Goal: Navigation & Orientation: Find specific page/section

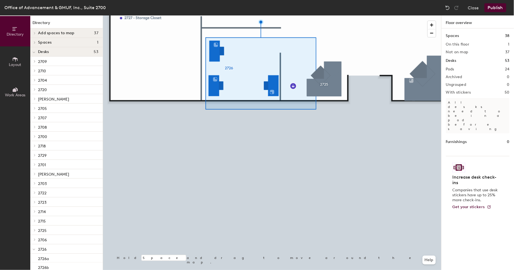
click at [222, 15] on div at bounding box center [272, 15] width 338 height 0
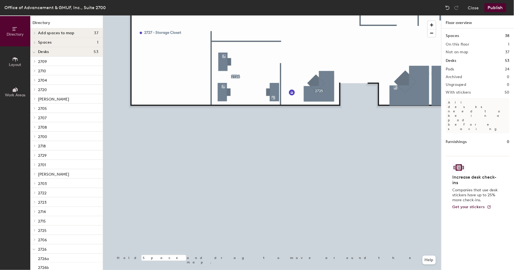
click at [54, 152] on p "2729" at bounding box center [68, 154] width 60 height 7
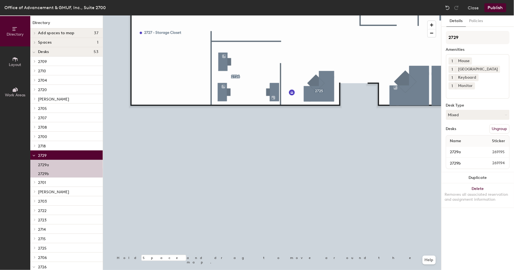
click at [45, 173] on p "2729b" at bounding box center [43, 172] width 11 height 6
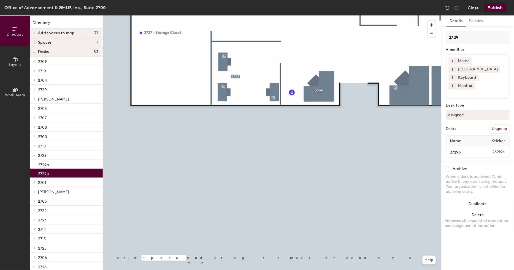
click at [473, 6] on button "Close" at bounding box center [473, 7] width 11 height 9
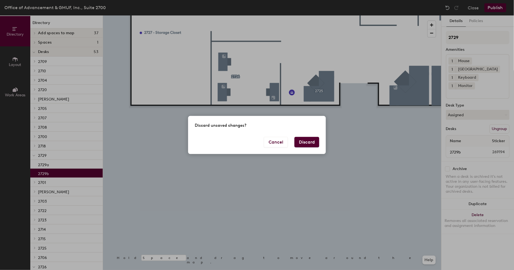
click at [314, 144] on button "Discard" at bounding box center [307, 142] width 25 height 10
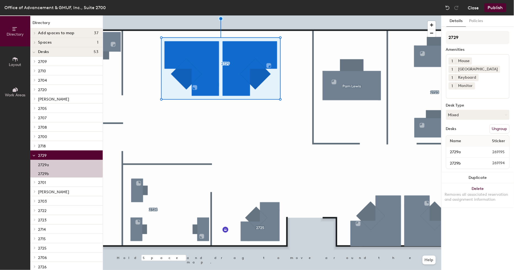
click at [470, 6] on button "Close" at bounding box center [473, 7] width 11 height 9
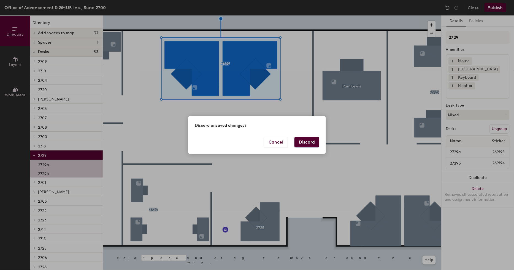
click at [305, 142] on button "Discard" at bounding box center [307, 142] width 25 height 10
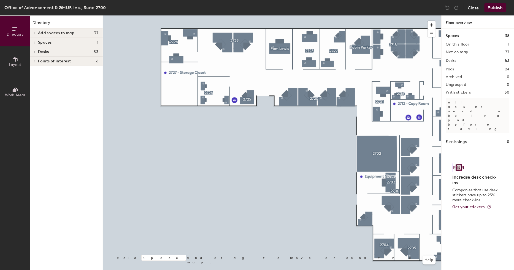
click at [476, 7] on button "Close" at bounding box center [473, 7] width 11 height 9
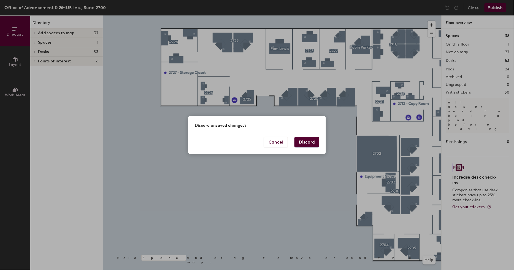
click at [308, 144] on button "Discard" at bounding box center [307, 142] width 25 height 10
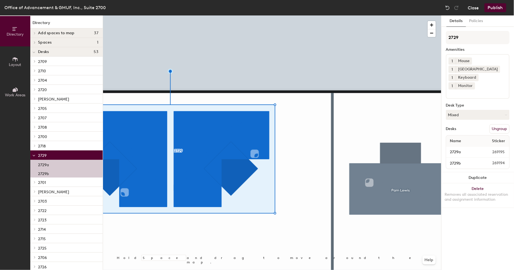
click at [473, 7] on button "Close" at bounding box center [473, 7] width 11 height 9
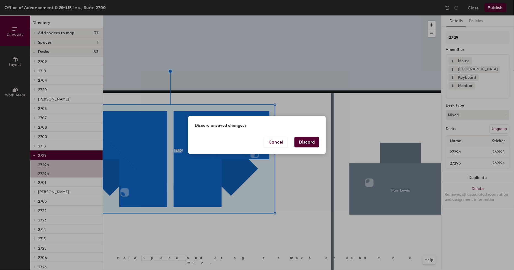
click at [309, 142] on button "Discard" at bounding box center [307, 142] width 25 height 10
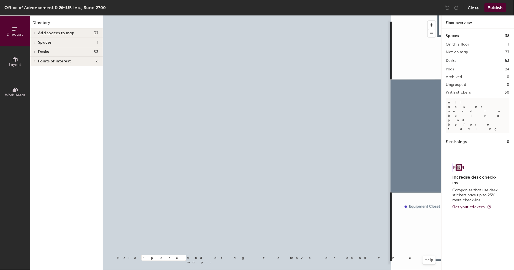
click at [470, 7] on button "Close" at bounding box center [473, 7] width 11 height 9
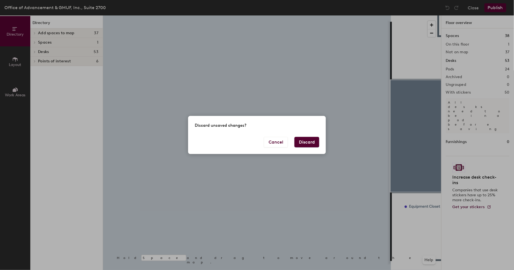
click at [304, 143] on button "Discard" at bounding box center [307, 142] width 25 height 10
